Goal: Transaction & Acquisition: Obtain resource

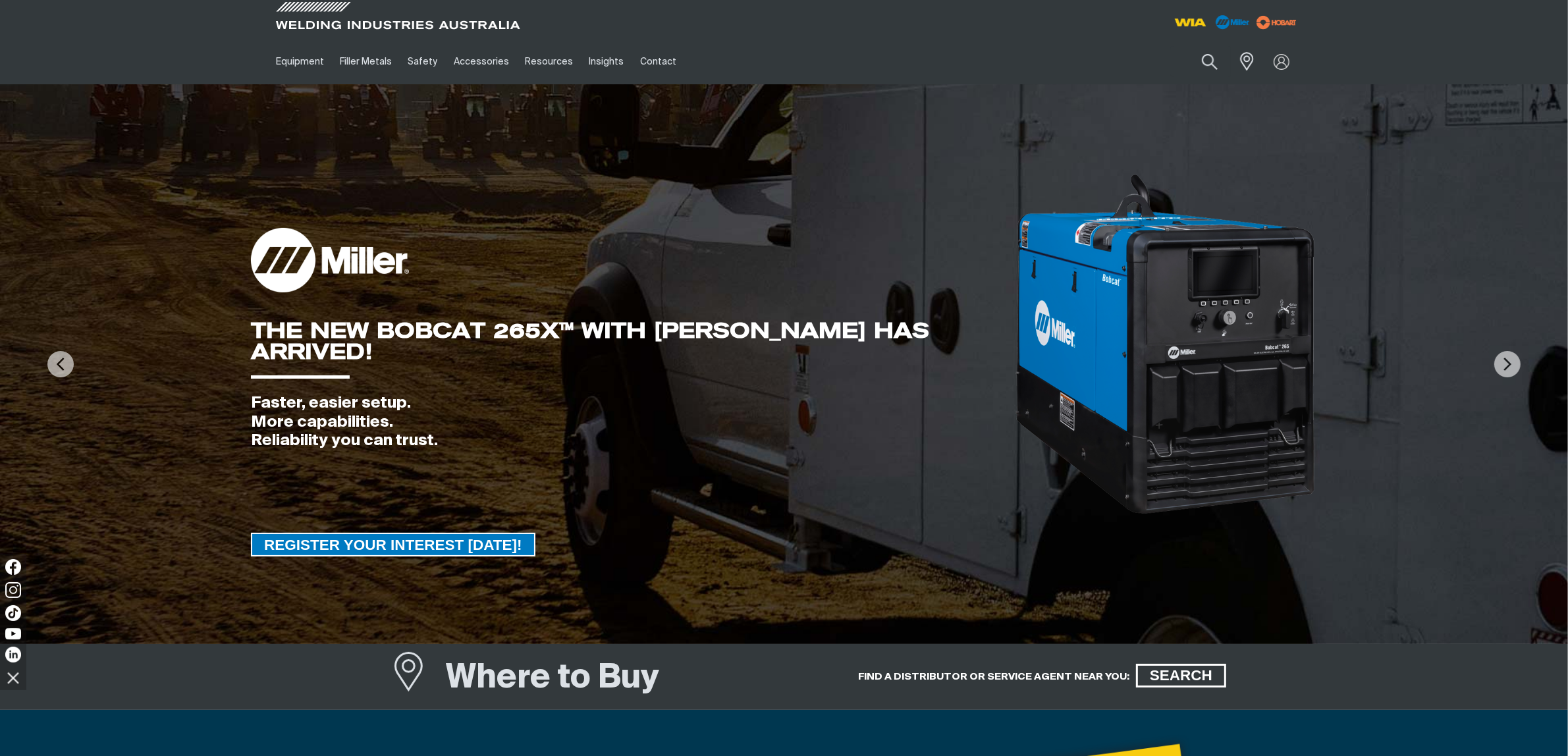
click at [1285, 70] on div at bounding box center [1281, 61] width 37 height 25
click at [587, 0] on div "Get 5 WIA Welding Guides Free!" at bounding box center [587, 0] width 0 height 0
click at [1276, 80] on link "Partner Login" at bounding box center [1228, 87] width 145 height 24
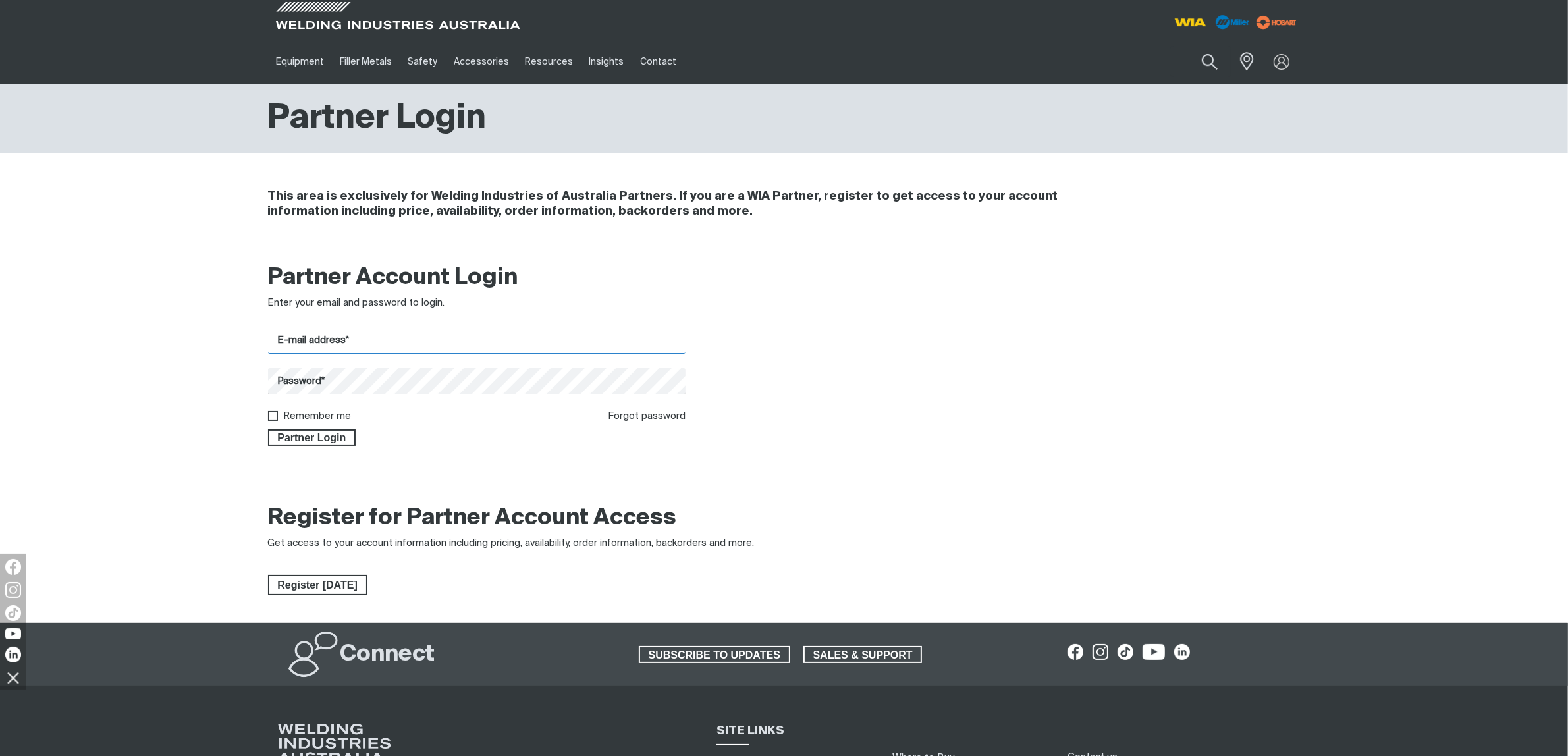
type input "[EMAIL_ADDRESS][DOMAIN_NAME]"
click at [322, 431] on span "Partner Login" at bounding box center [312, 438] width 85 height 17
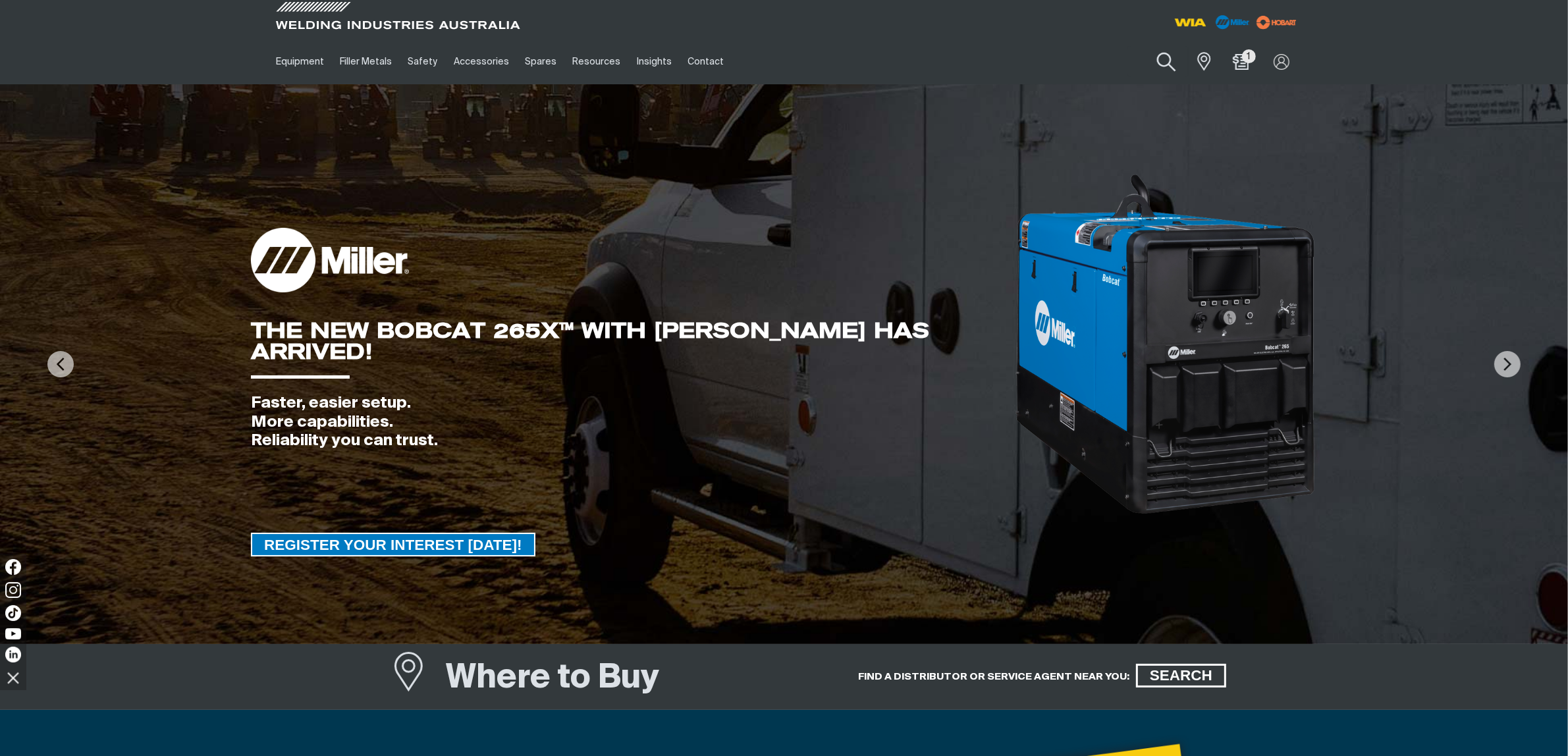
click at [1163, 64] on button "Search products" at bounding box center [1166, 62] width 53 height 38
click at [1065, 58] on input "Search" at bounding box center [1086, 62] width 203 height 30
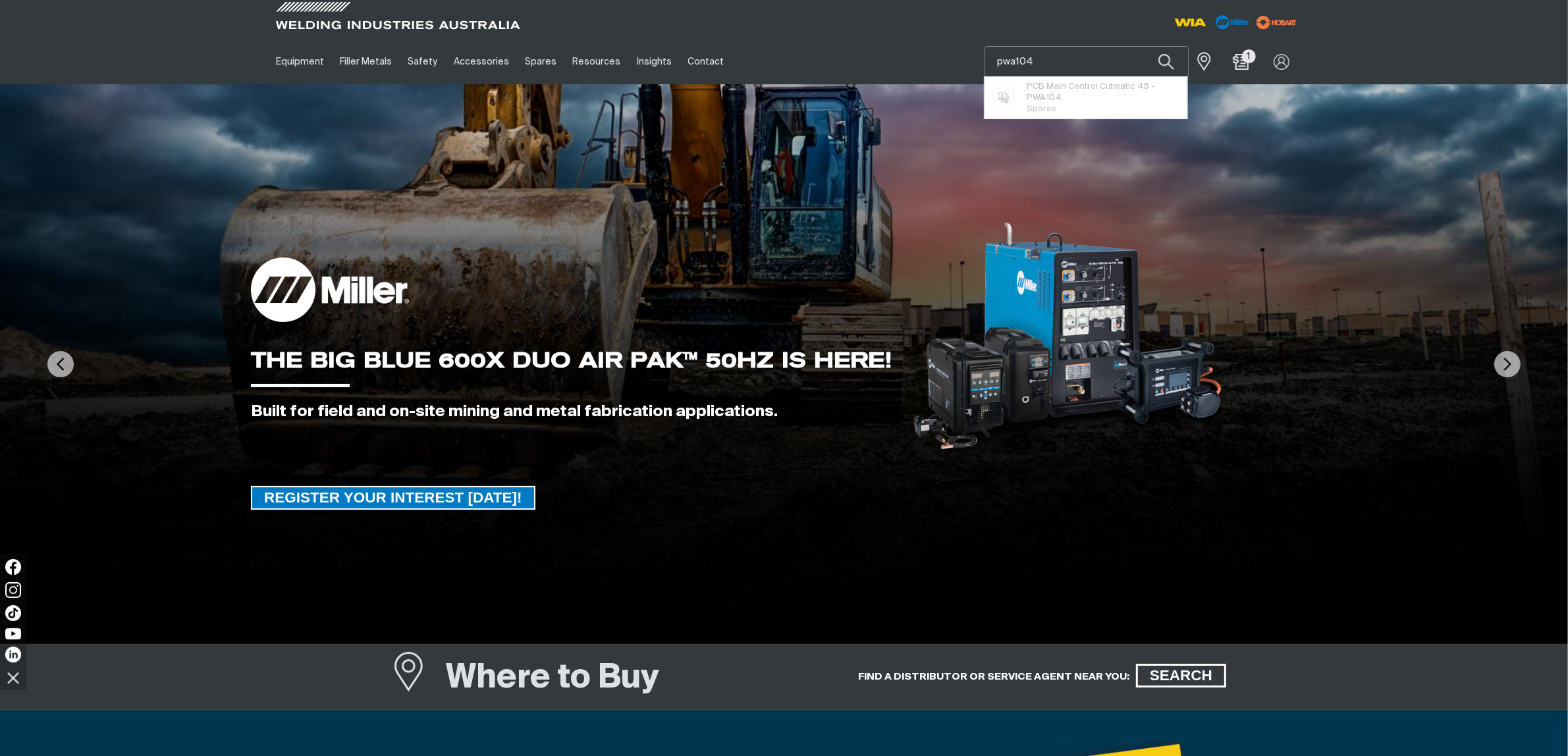
type input "pwa104"
click at [1061, 90] on span "PCB Main Control Cutmatic 45 - PWA104" at bounding box center [1102, 92] width 151 height 22
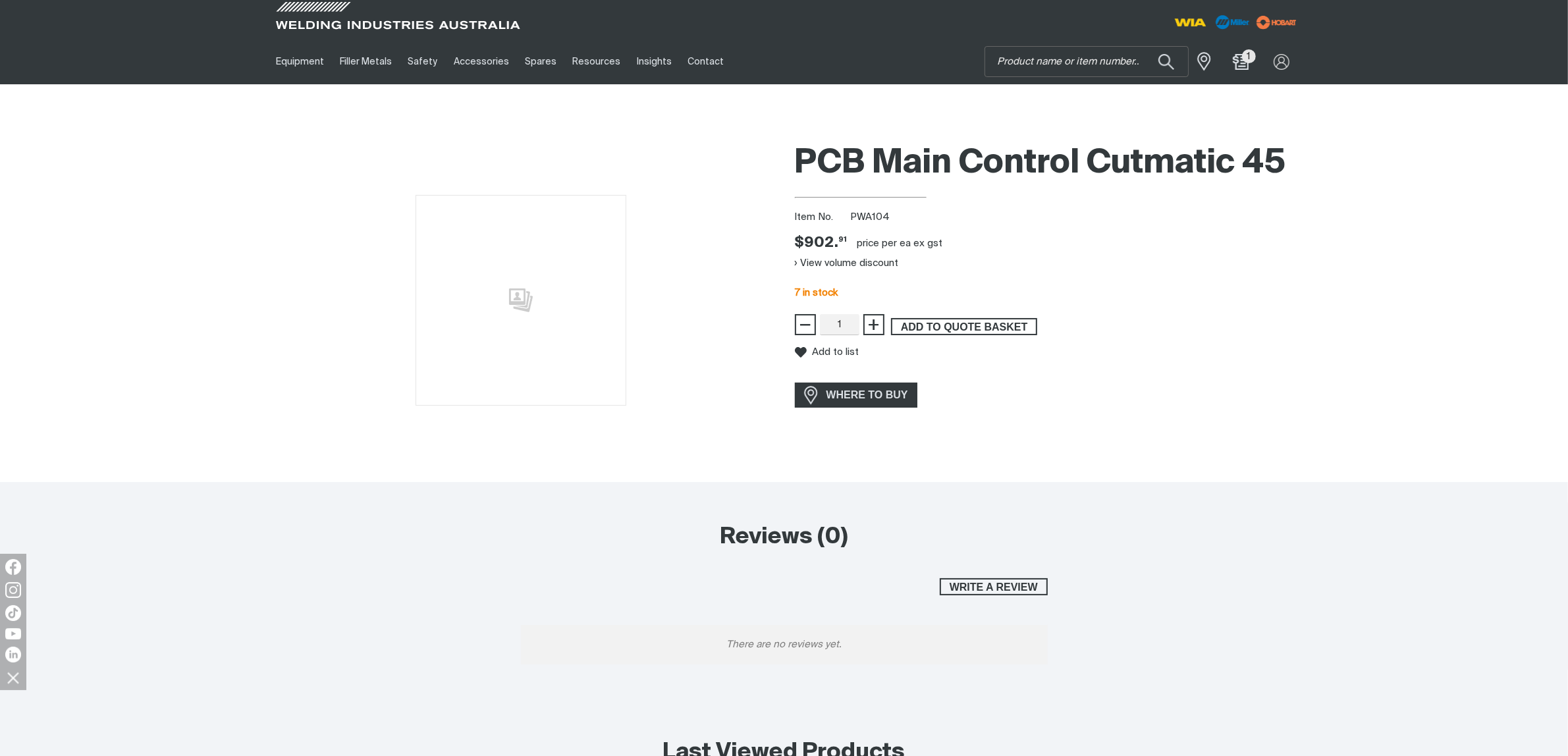
click at [972, 321] on span "ADD TO QUOTE BASKET" at bounding box center [964, 326] width 144 height 17
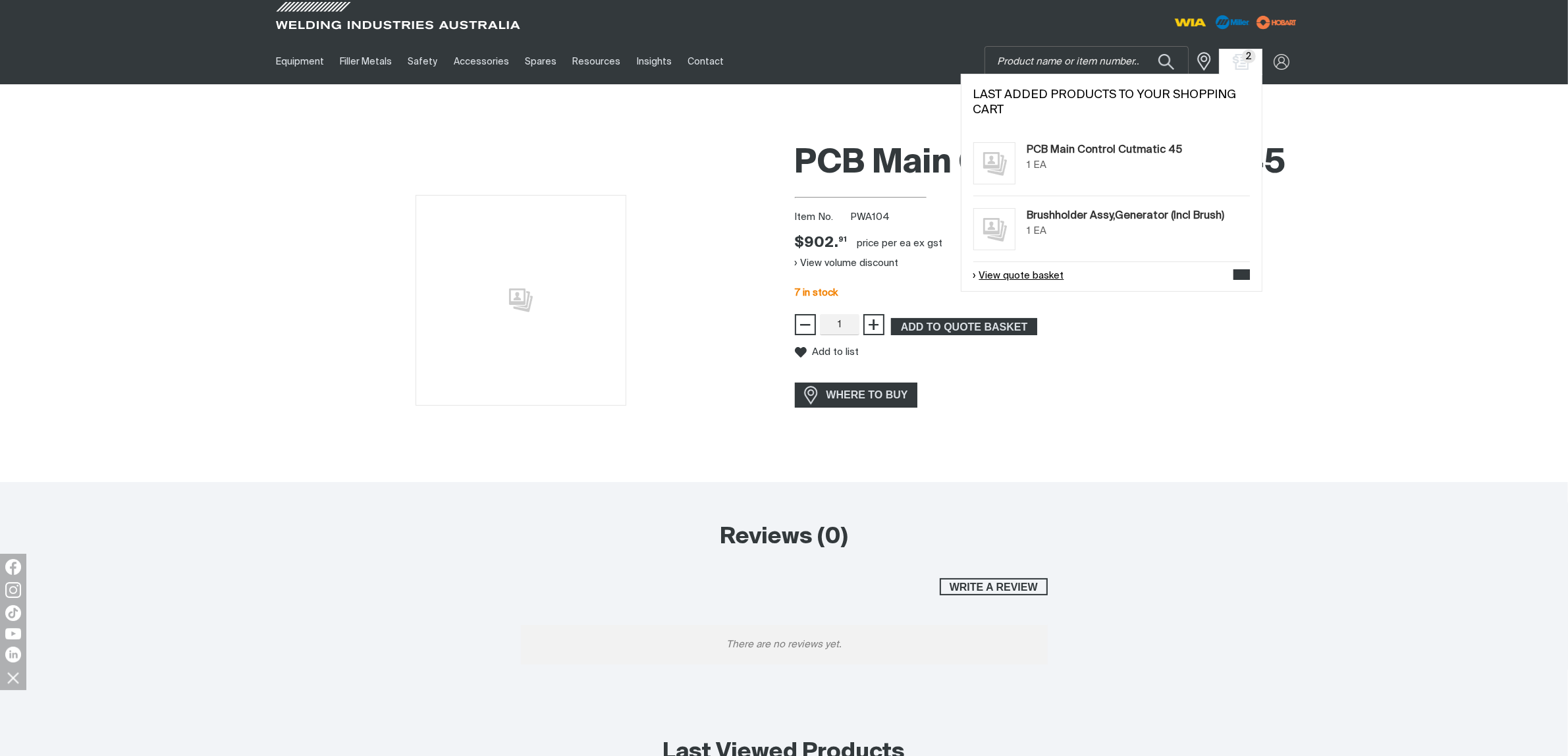
click at [1042, 271] on link "View quote basket" at bounding box center [1019, 276] width 91 height 15
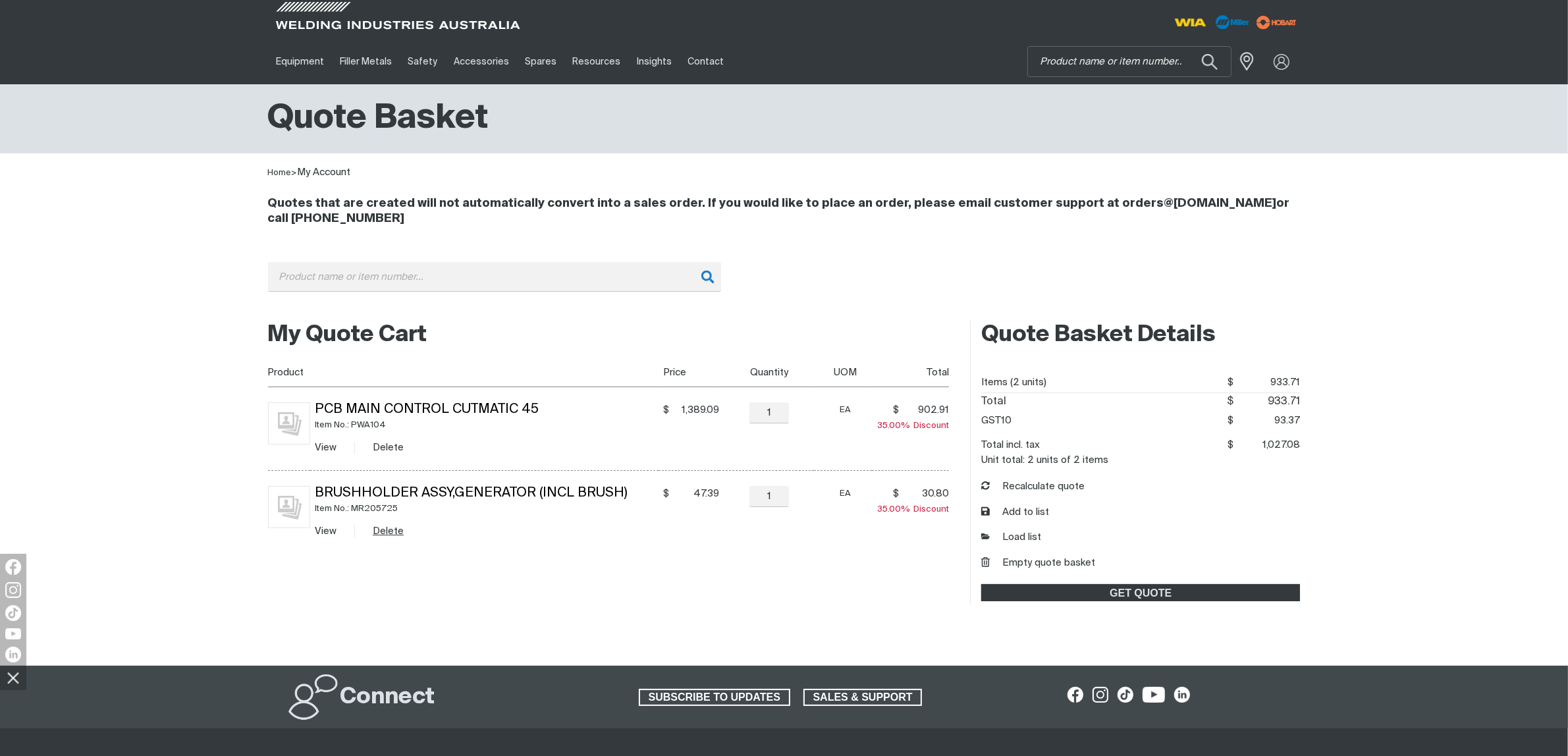
click at [382, 527] on button "Delete" at bounding box center [388, 531] width 31 height 15
